Goal: Task Accomplishment & Management: Use online tool/utility

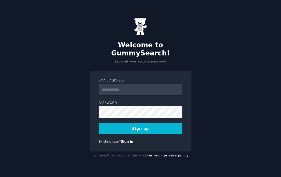
type input "**********"
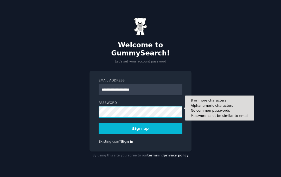
click at [141, 124] on button "Sign up" at bounding box center [141, 128] width 84 height 11
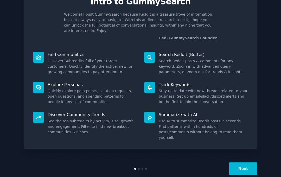
click at [240, 162] on button "Next" at bounding box center [243, 168] width 28 height 13
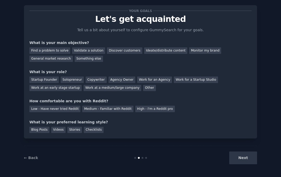
scroll to position [9, 0]
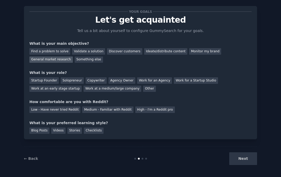
click at [61, 58] on div "General market research" at bounding box center [50, 59] width 43 height 7
click at [143, 86] on div "Other" at bounding box center [149, 89] width 13 height 7
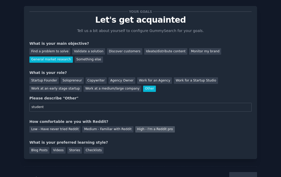
type input "student"
click at [140, 127] on div "High - I'm a Reddit pro" at bounding box center [155, 129] width 40 height 7
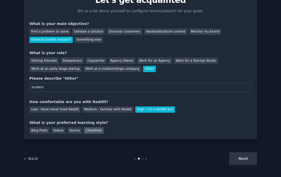
scroll to position [0, 0]
click at [89, 131] on div "Checklists" at bounding box center [94, 130] width 20 height 7
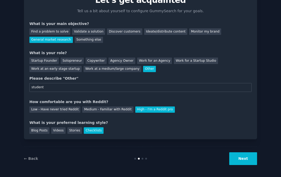
click at [236, 159] on button "Next" at bounding box center [243, 158] width 28 height 13
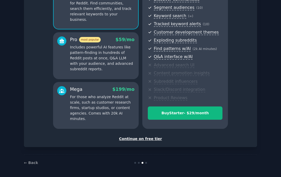
scroll to position [64, 0]
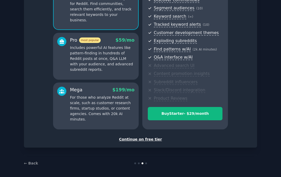
click at [151, 137] on div "Continue on free tier" at bounding box center [140, 139] width 222 height 5
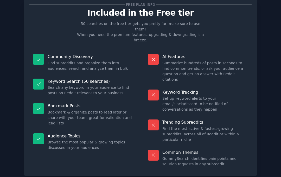
scroll to position [15, 0]
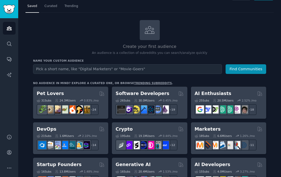
scroll to position [14, 0]
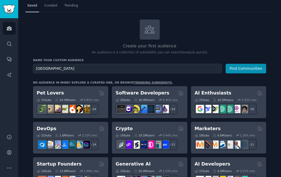
type input "[GEOGRAPHIC_DATA]"
click at [246, 68] on button "Find Communities" at bounding box center [246, 69] width 41 height 10
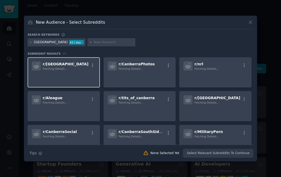
click at [85, 67] on div "r/ canberra Fetching Details..." at bounding box center [64, 65] width 64 height 9
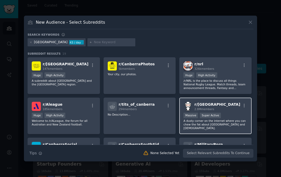
click at [227, 118] on div ">= 95th percentile for submissions / day Massive Super Active" at bounding box center [216, 116] width 64 height 7
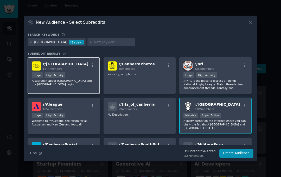
click at [90, 79] on div "Huge High Activity" at bounding box center [64, 75] width 64 height 7
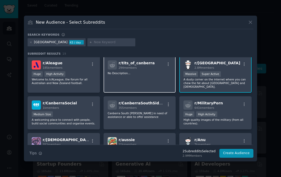
scroll to position [43, 0]
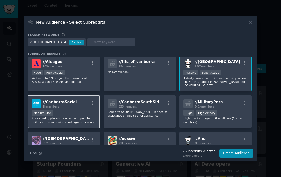
click at [88, 110] on div "Medium Size" at bounding box center [64, 113] width 64 height 7
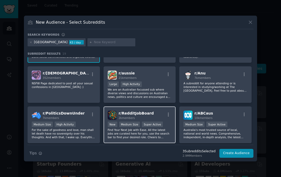
scroll to position [111, 0]
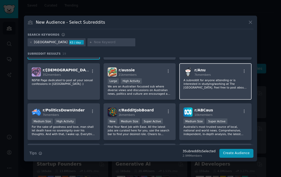
click at [222, 82] on p "A subreddit for anyone attending or is interested in studying/working at The [G…" at bounding box center [216, 83] width 64 height 11
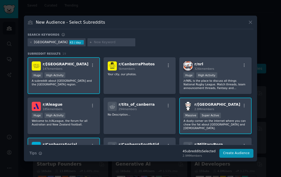
scroll to position [0, 0]
click at [94, 44] on input "text" at bounding box center [114, 42] width 40 height 5
type input "aps"
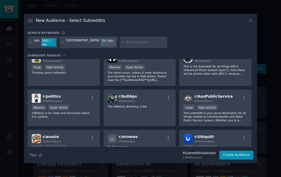
scroll to position [208, 0]
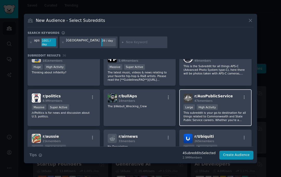
click at [231, 97] on div "r/ AusPublicService 47k members" at bounding box center [216, 97] width 64 height 9
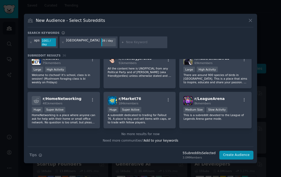
scroll to position [406, 0]
click at [233, 153] on button "Create Audience" at bounding box center [236, 155] width 34 height 9
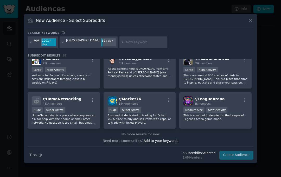
scroll to position [0, 0]
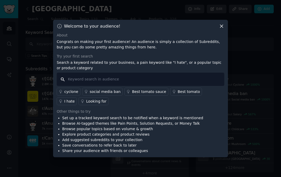
click at [128, 83] on input "text" at bounding box center [141, 79] width 168 height 13
type input "music"
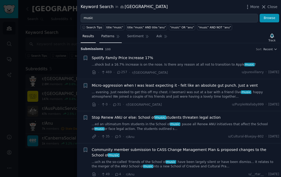
click at [110, 36] on span "Patterns" at bounding box center [107, 36] width 13 height 5
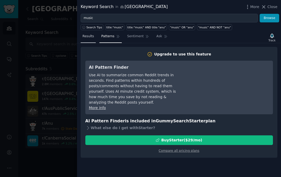
click at [90, 40] on link "Results" at bounding box center [88, 37] width 15 height 11
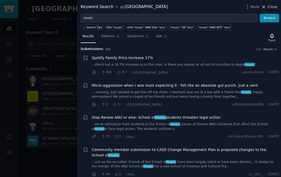
click at [271, 5] on span "Close" at bounding box center [273, 6] width 10 height 5
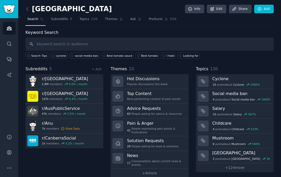
click at [204, 26] on div "canberra Info Edit Share Add Search Subreddits 5 Topics 130 Themes Ask Products…" at bounding box center [150, 92] width 248 height 171
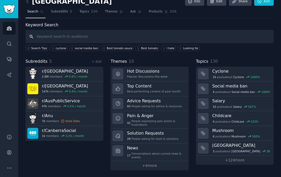
click at [87, 38] on input "text" at bounding box center [150, 36] width 248 height 13
type input "live music"
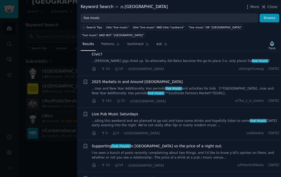
scroll to position [233, 0]
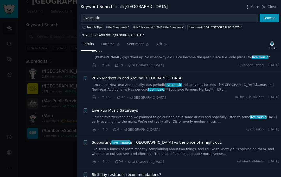
click at [65, 71] on div at bounding box center [140, 88] width 281 height 177
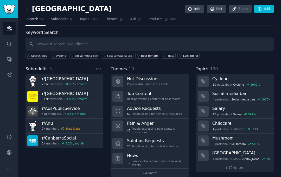
click at [10, 9] on img "Sidebar" at bounding box center [9, 9] width 12 height 9
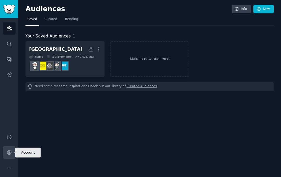
click at [8, 153] on icon "Sidebar" at bounding box center [9, 152] width 5 height 5
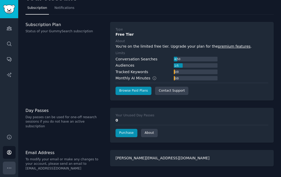
scroll to position [10, 0]
click at [11, 166] on icon "Sidebar" at bounding box center [9, 167] width 5 height 5
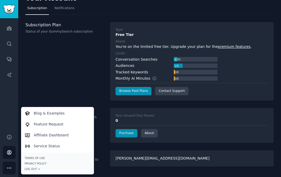
click at [11, 166] on icon "Sidebar" at bounding box center [9, 167] width 5 height 5
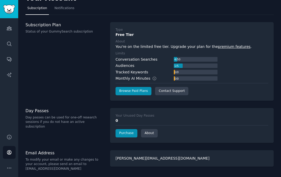
click at [90, 82] on div "Subscription Plan Status of your GummySearch subscription" at bounding box center [65, 61] width 79 height 79
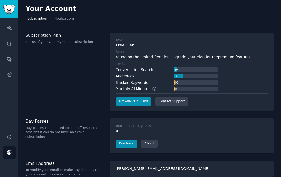
scroll to position [0, 0]
click at [59, 17] on span "Notifications" at bounding box center [64, 18] width 20 height 5
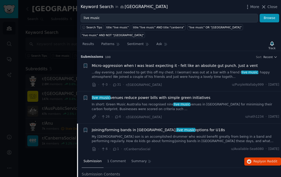
click at [119, 95] on span "live music venues reduce power bills with simple green initiatives" at bounding box center [151, 97] width 119 height 5
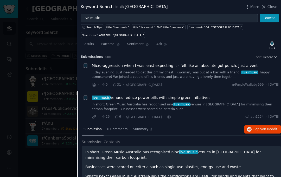
scroll to position [171, 0]
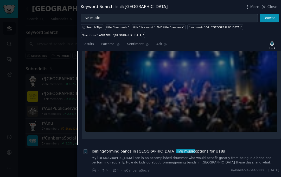
click at [179, 149] on span "Joining/forming bands in [GEOGRAPHIC_DATA], live music options for U18s" at bounding box center [158, 151] width 133 height 5
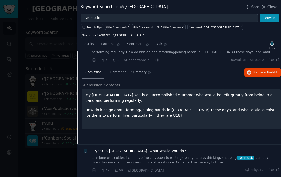
scroll to position [72, 0]
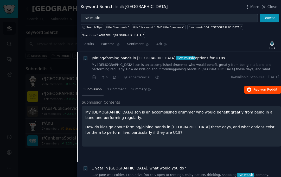
click at [255, 87] on span "Reply on Reddit" at bounding box center [266, 89] width 24 height 5
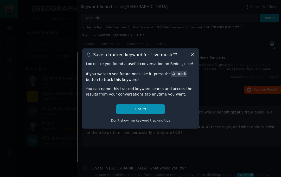
click at [192, 54] on icon at bounding box center [192, 55] width 3 height 3
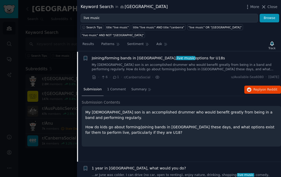
click at [61, 91] on div at bounding box center [140, 88] width 281 height 177
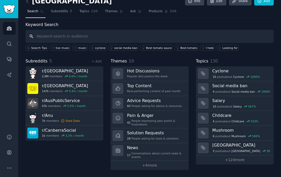
scroll to position [8, 0]
click at [45, 61] on span "Subreddits" at bounding box center [37, 61] width 22 height 7
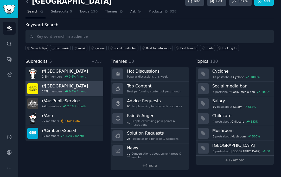
click at [56, 89] on div "r/ canberra 147k members 0.4 % / month" at bounding box center [65, 88] width 46 height 11
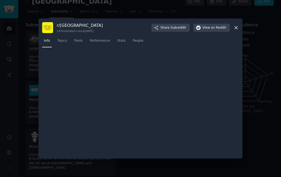
scroll to position [7, 0]
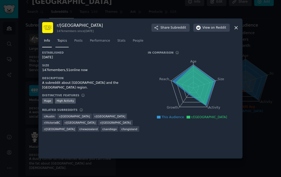
click at [61, 40] on span "Topics" at bounding box center [62, 41] width 10 height 5
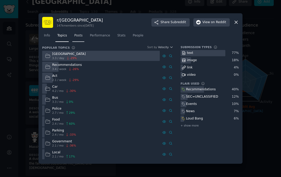
click at [75, 35] on span "Posts" at bounding box center [78, 35] width 8 height 5
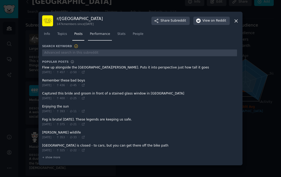
click at [91, 36] on span "Performance" at bounding box center [100, 34] width 20 height 5
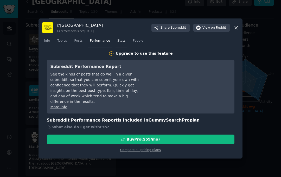
click at [124, 41] on span "Stats" at bounding box center [121, 41] width 8 height 5
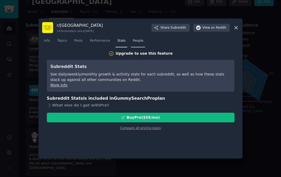
click at [135, 40] on span "People" at bounding box center [138, 41] width 11 height 5
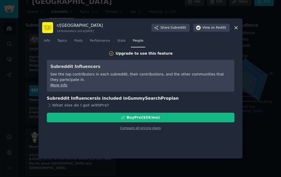
click at [98, 124] on div "Compare all pricing plans" at bounding box center [141, 126] width 188 height 8
click at [128, 128] on link "Compare all pricing plans" at bounding box center [140, 128] width 41 height 4
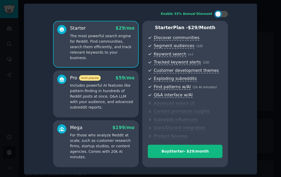
click at [265, 22] on div at bounding box center [140, 88] width 281 height 177
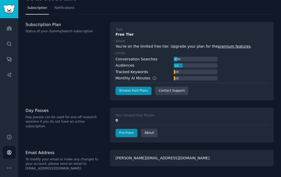
scroll to position [10, 0]
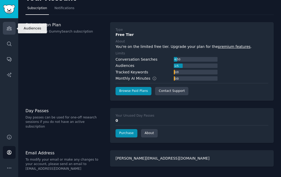
click at [8, 28] on icon "Sidebar" at bounding box center [9, 29] width 5 height 4
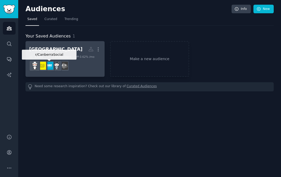
click at [52, 69] on img at bounding box center [49, 66] width 8 height 8
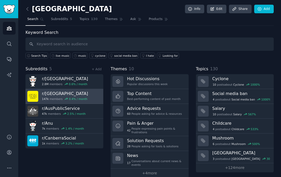
click at [51, 92] on h3 "r/ [GEOGRAPHIC_DATA]" at bounding box center [65, 93] width 46 height 5
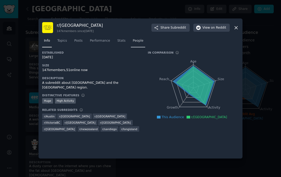
click at [136, 39] on link "People" at bounding box center [138, 42] width 14 height 11
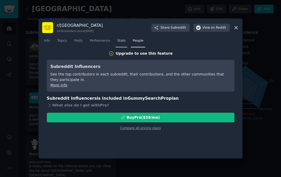
click at [121, 40] on span "Stats" at bounding box center [121, 41] width 8 height 5
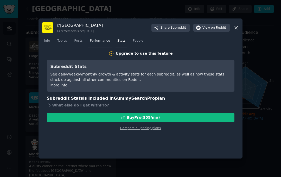
click at [105, 40] on span "Performance" at bounding box center [100, 41] width 20 height 5
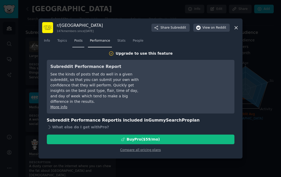
click at [82, 41] on span "Posts" at bounding box center [78, 41] width 8 height 5
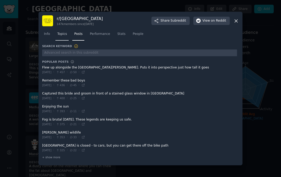
click at [64, 36] on span "Topics" at bounding box center [62, 34] width 10 height 5
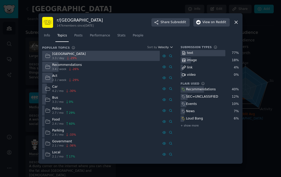
click at [169, 49] on button "Velocity" at bounding box center [165, 47] width 15 height 4
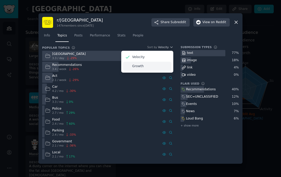
click at [154, 65] on div "Growth" at bounding box center [147, 66] width 48 height 9
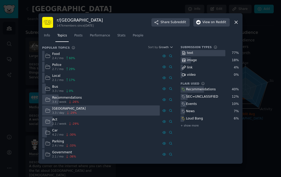
click at [200, 143] on div "Submission Types text 77 % image 18 % link 4 % video 0 % Flair Used Recommendat…" at bounding box center [210, 102] width 58 height 115
click at [30, 101] on div at bounding box center [140, 88] width 281 height 177
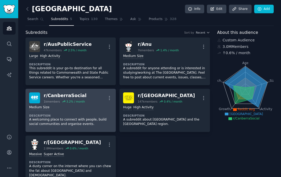
click at [67, 111] on div "Medium Size Description A welcoming place to connect with people, build social …" at bounding box center [70, 115] width 83 height 25
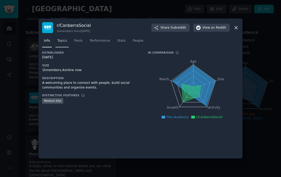
click at [66, 38] on link "Topics" at bounding box center [61, 42] width 13 height 11
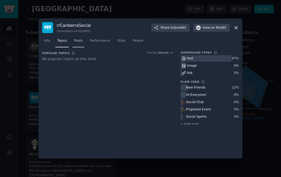
click at [80, 41] on span "Posts" at bounding box center [78, 41] width 8 height 5
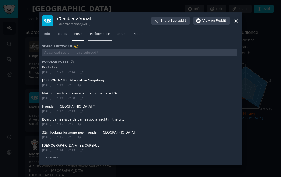
click at [101, 36] on span "Performance" at bounding box center [100, 34] width 20 height 5
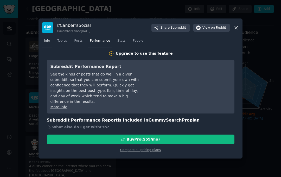
click at [46, 40] on span "Info" at bounding box center [47, 41] width 6 height 5
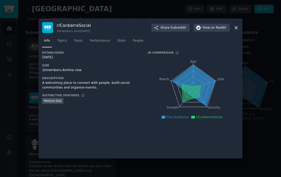
click at [265, 95] on div at bounding box center [140, 88] width 281 height 177
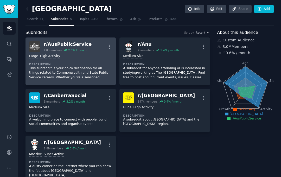
click at [81, 43] on div "r/ AusPublicService" at bounding box center [68, 44] width 48 height 7
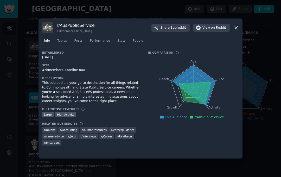
click at [256, 89] on div at bounding box center [140, 88] width 281 height 177
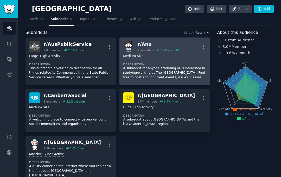
click at [151, 42] on div "r/ Anu" at bounding box center [158, 44] width 41 height 7
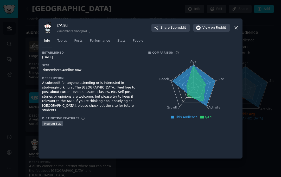
click at [261, 96] on div at bounding box center [140, 88] width 281 height 177
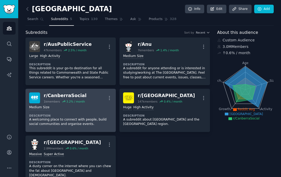
scroll to position [33, 0]
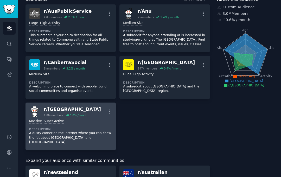
click at [90, 121] on div "Massive Super Active" at bounding box center [70, 121] width 83 height 5
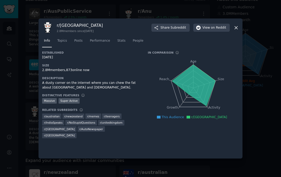
click at [263, 96] on div at bounding box center [140, 88] width 281 height 177
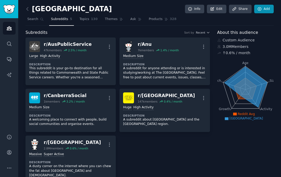
click at [262, 7] on link "Add" at bounding box center [264, 9] width 20 height 9
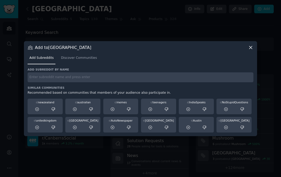
click at [132, 80] on input "text" at bounding box center [141, 77] width 226 height 10
type input "australian music"
click at [80, 57] on span "Discover Communities" at bounding box center [79, 58] width 36 height 5
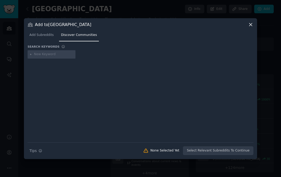
click at [57, 53] on input "text" at bounding box center [54, 54] width 40 height 5
type input "australia music"
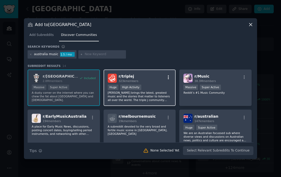
click at [165, 78] on button "button" at bounding box center [168, 77] width 7 height 5
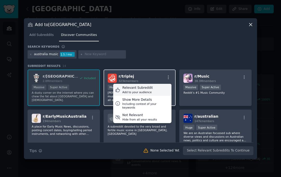
click at [158, 89] on div "Relevant Subreddit Add to your audience" at bounding box center [142, 90] width 58 height 12
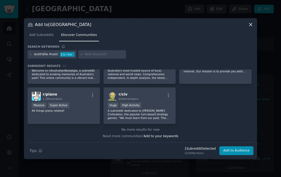
scroll to position [143, 0]
click at [100, 54] on input "text" at bounding box center [105, 54] width 40 height 5
type input "canberra music"
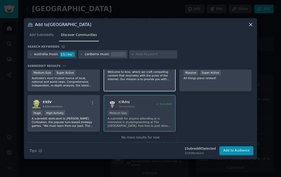
scroll to position [211, 0]
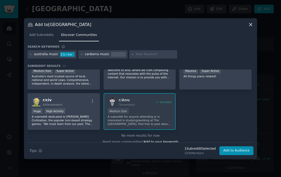
click at [114, 54] on div at bounding box center [118, 54] width 15 height 5
click at [100, 52] on div "canberra music" at bounding box center [97, 54] width 25 height 5
click at [98, 54] on div "canberra music" at bounding box center [97, 54] width 25 height 5
click at [90, 54] on div "canberra music" at bounding box center [97, 54] width 25 height 5
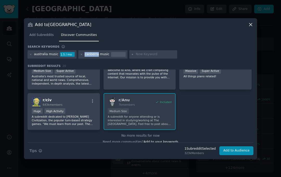
click at [90, 54] on div "canberra music" at bounding box center [97, 54] width 25 height 5
click at [106, 54] on div "canberra music" at bounding box center [102, 54] width 49 height 8
click at [161, 55] on input "text" at bounding box center [156, 54] width 40 height 5
click at [102, 54] on div "canberra music" at bounding box center [97, 54] width 25 height 5
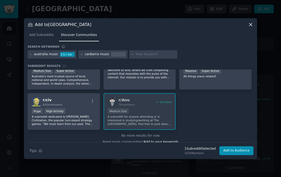
click at [169, 53] on input "text" at bounding box center [156, 54] width 40 height 5
type input "canberra live"
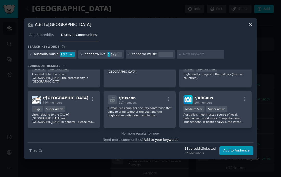
scroll to position [213, 0]
click at [184, 56] on input "text" at bounding box center [203, 54] width 40 height 5
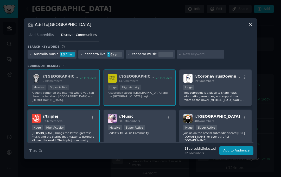
scroll to position [0, 0]
type input "university [GEOGRAPHIC_DATA]"
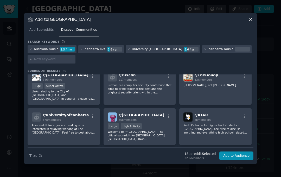
scroll to position [248, 0]
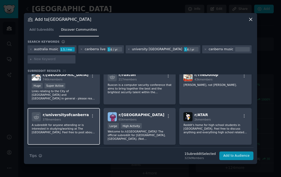
click at [79, 123] on p "A subreddit for anyone attending or is interested in studying/working at The [G…" at bounding box center [64, 128] width 64 height 11
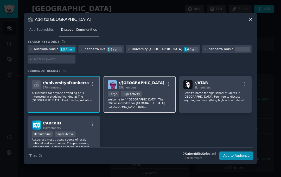
scroll to position [282, 0]
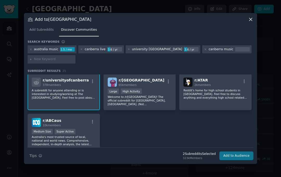
click at [244, 154] on button "Add to Audience" at bounding box center [236, 156] width 34 height 9
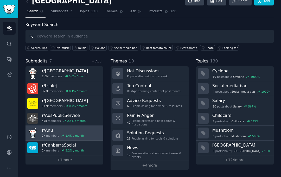
scroll to position [8, 0]
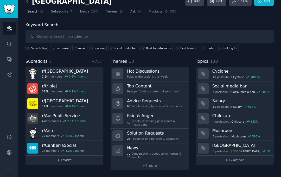
click at [56, 159] on link "+ 1 more" at bounding box center [65, 160] width 78 height 9
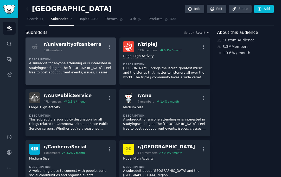
click at [79, 48] on div "378 members" at bounding box center [73, 50] width 58 height 4
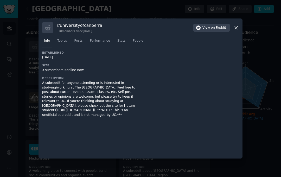
click at [41, 110] on div "r/ universityofcanberra 378 members since [DATE] View on Reddit Info Topics Pos…" at bounding box center [141, 88] width 204 height 140
click at [33, 112] on div at bounding box center [140, 88] width 281 height 177
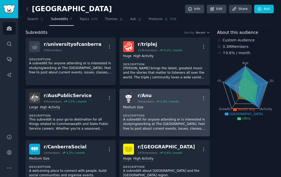
click at [146, 94] on div "r/ Anu" at bounding box center [158, 95] width 41 height 7
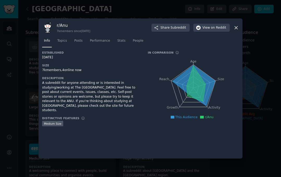
click at [258, 77] on div at bounding box center [140, 88] width 281 height 177
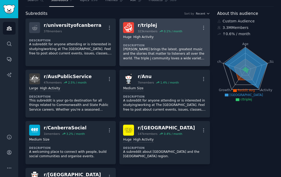
scroll to position [5, 0]
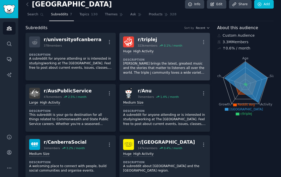
click at [167, 55] on div "Huge High Activity Description [PERSON_NAME] brings the latest, greatest music …" at bounding box center [164, 61] width 83 height 29
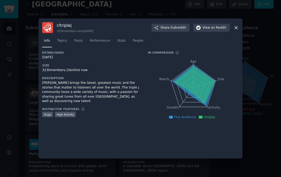
click at [261, 33] on div at bounding box center [140, 88] width 281 height 177
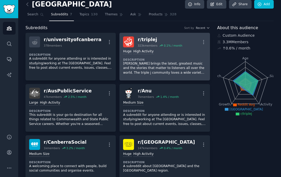
click at [147, 39] on div "r/ triplej" at bounding box center [160, 39] width 45 height 7
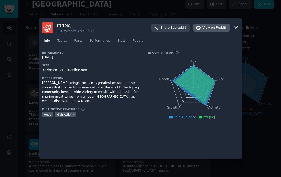
click at [210, 28] on span "View on Reddit" at bounding box center [215, 28] width 24 height 5
click at [260, 29] on div at bounding box center [140, 88] width 281 height 177
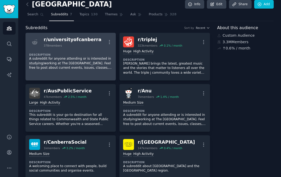
click at [99, 65] on p "A subreddit for anyone attending or is interested in studying/working at The [G…" at bounding box center [70, 63] width 83 height 14
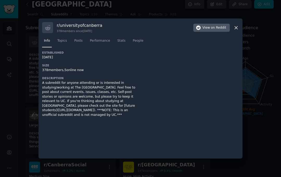
click at [213, 26] on span "on Reddit" at bounding box center [218, 28] width 15 height 5
click at [251, 39] on div at bounding box center [140, 88] width 281 height 177
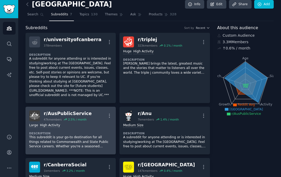
click at [76, 110] on div "r/ AusPublicService" at bounding box center [68, 113] width 48 height 7
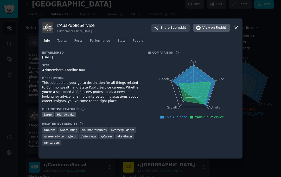
click at [212, 28] on span "on Reddit" at bounding box center [218, 28] width 15 height 5
click at [249, 46] on div at bounding box center [140, 88] width 281 height 177
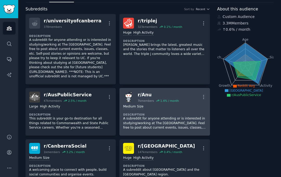
scroll to position [26, 0]
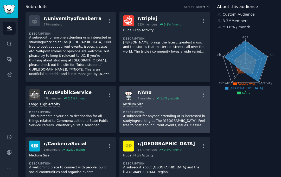
click at [158, 102] on div "1000 - 10,000 members Medium Size" at bounding box center [164, 104] width 83 height 5
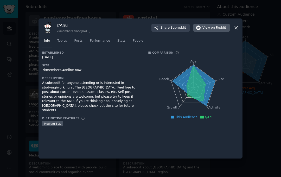
click at [222, 29] on span "on Reddit" at bounding box center [218, 28] width 15 height 5
click at [235, 28] on icon at bounding box center [236, 27] width 5 height 5
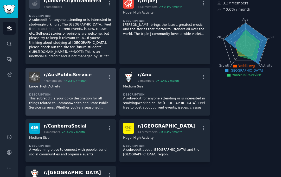
scroll to position [80, 0]
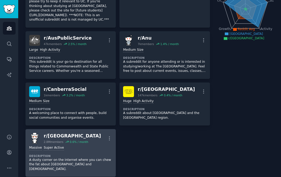
click at [97, 146] on div "Massive Super Active" at bounding box center [70, 148] width 83 height 5
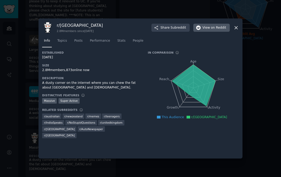
click at [221, 28] on span "on Reddit" at bounding box center [218, 28] width 15 height 5
